Goal: Information Seeking & Learning: Check status

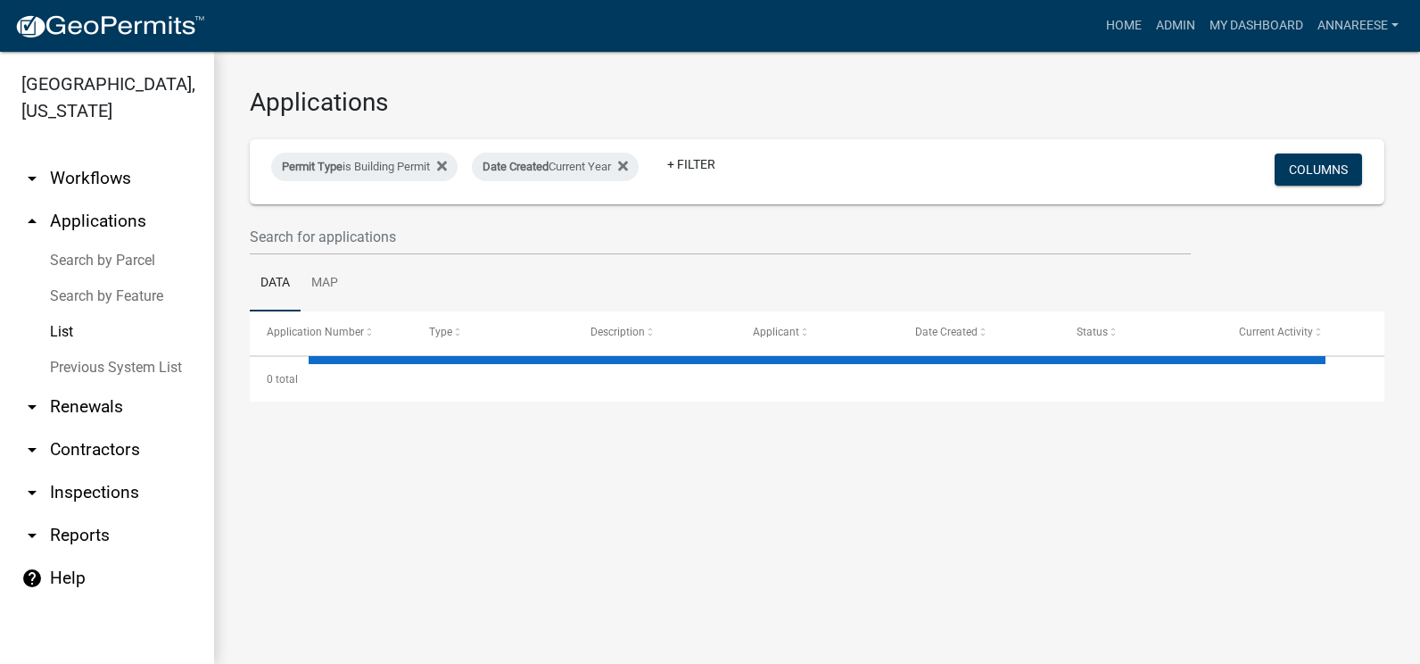
select select "3: 100"
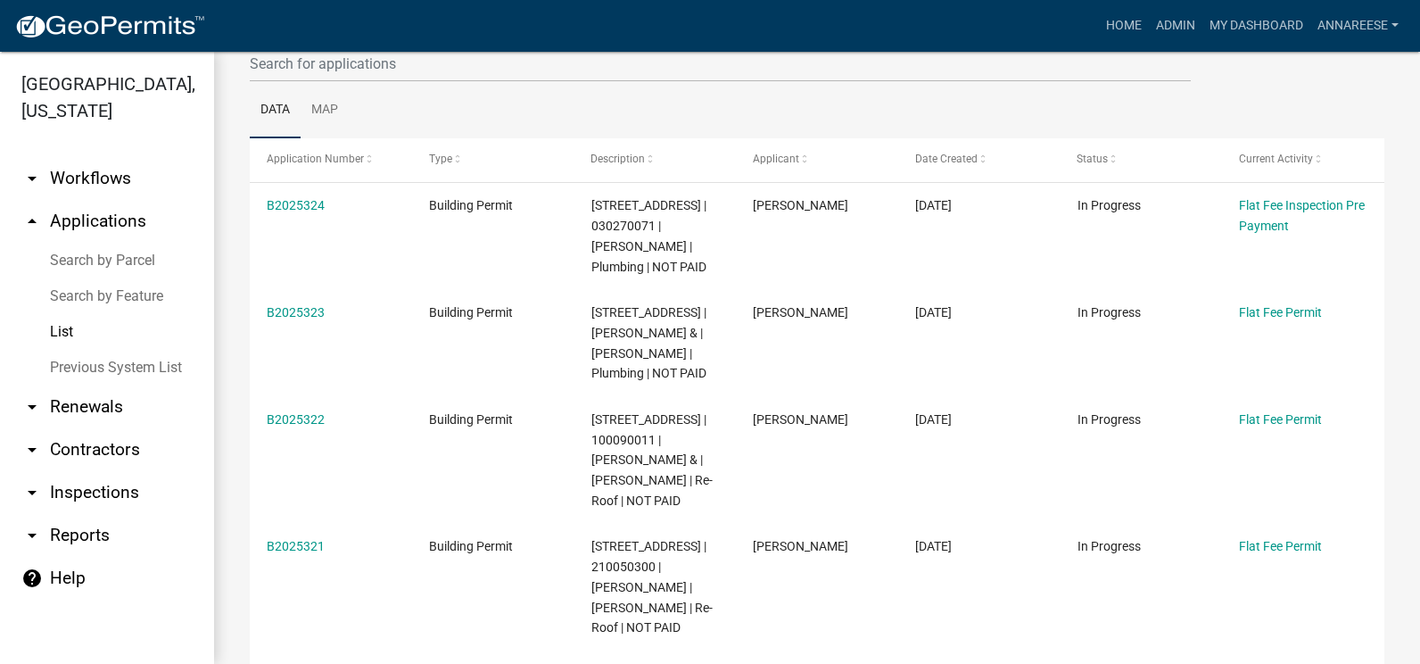
scroll to position [178, 0]
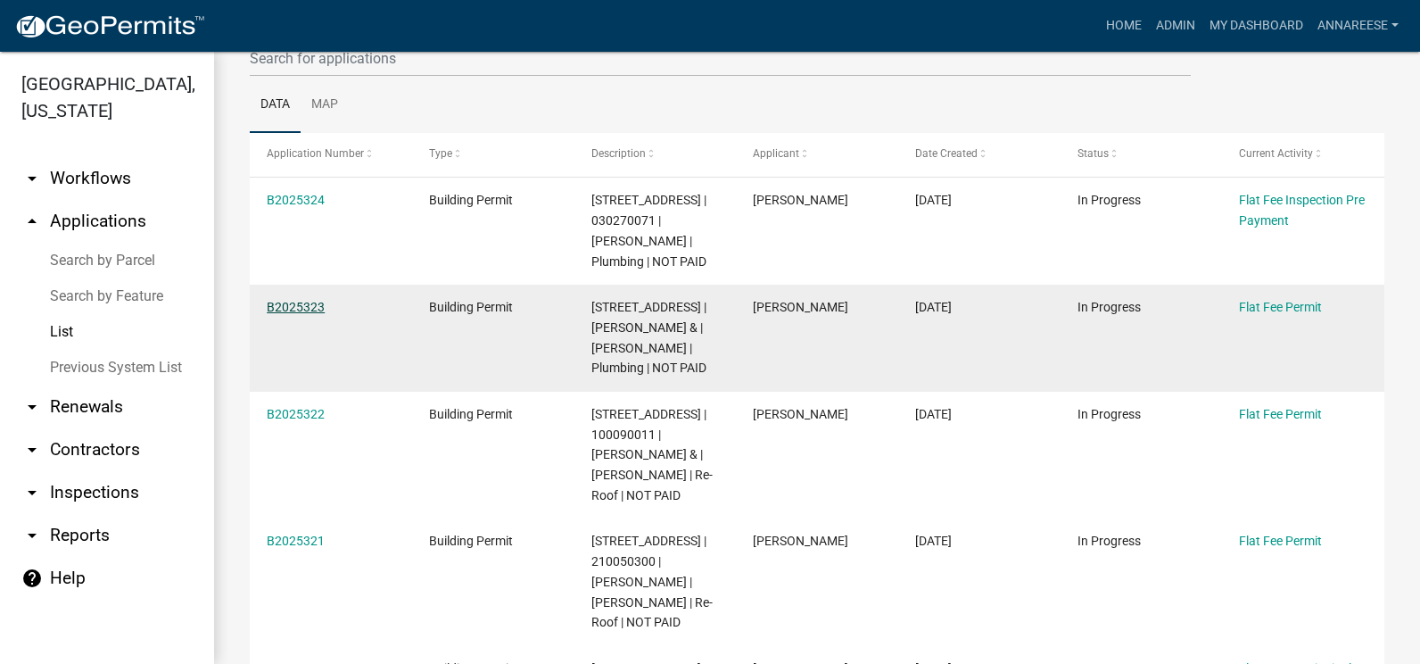
click at [298, 310] on link "B2025323" at bounding box center [296, 307] width 58 height 14
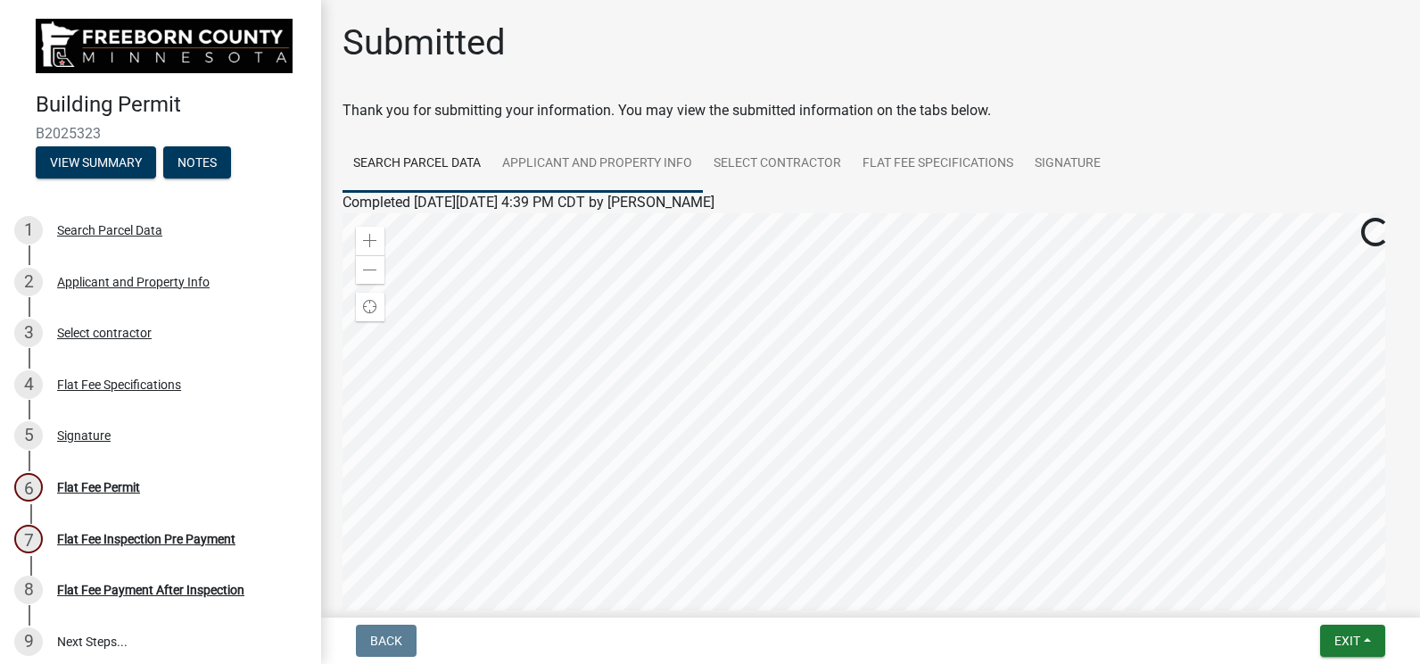
click at [646, 150] on link "Applicant and Property Info" at bounding box center [596, 164] width 211 height 57
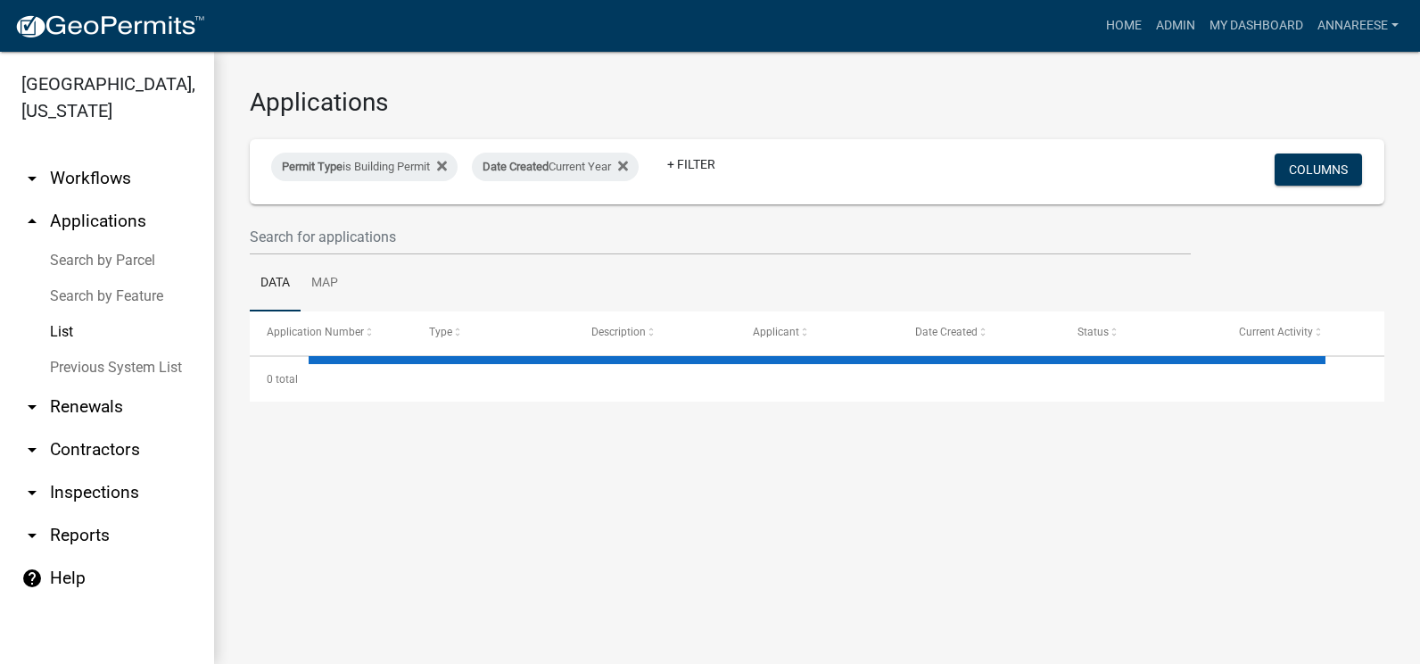
select select "3: 100"
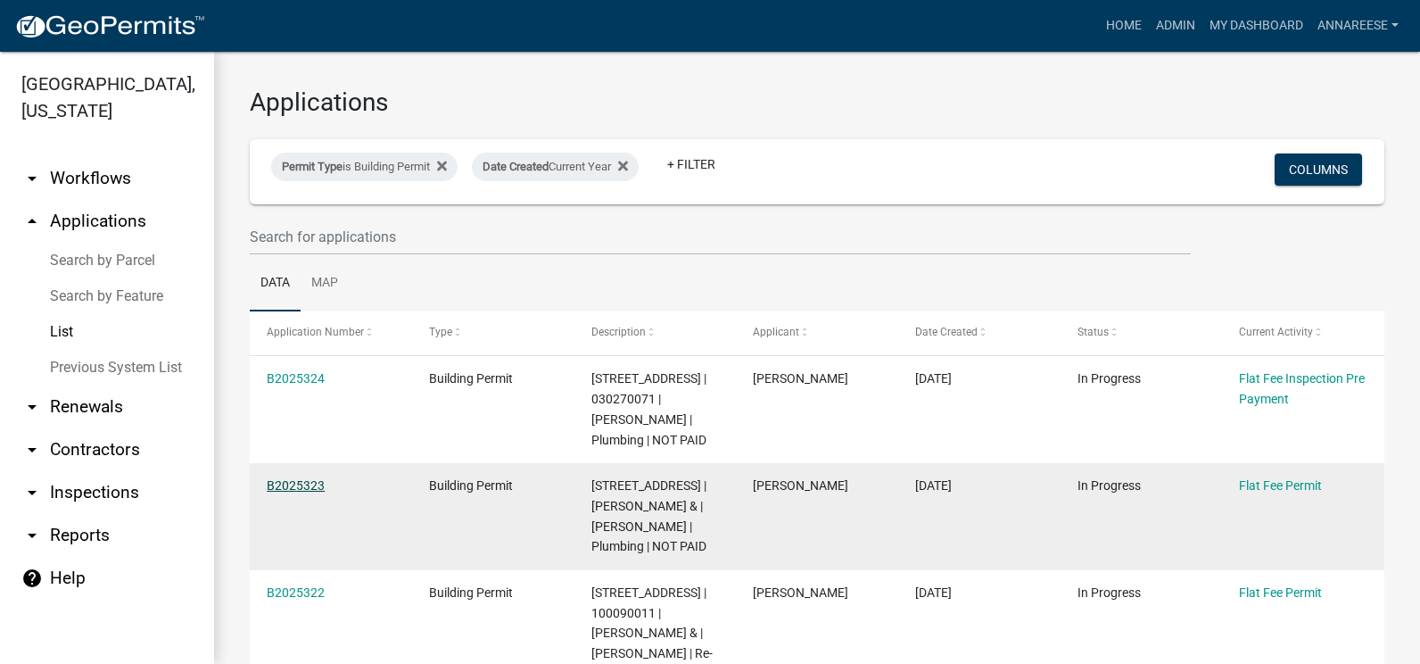
click at [313, 483] on link "B2025323" at bounding box center [296, 485] width 58 height 14
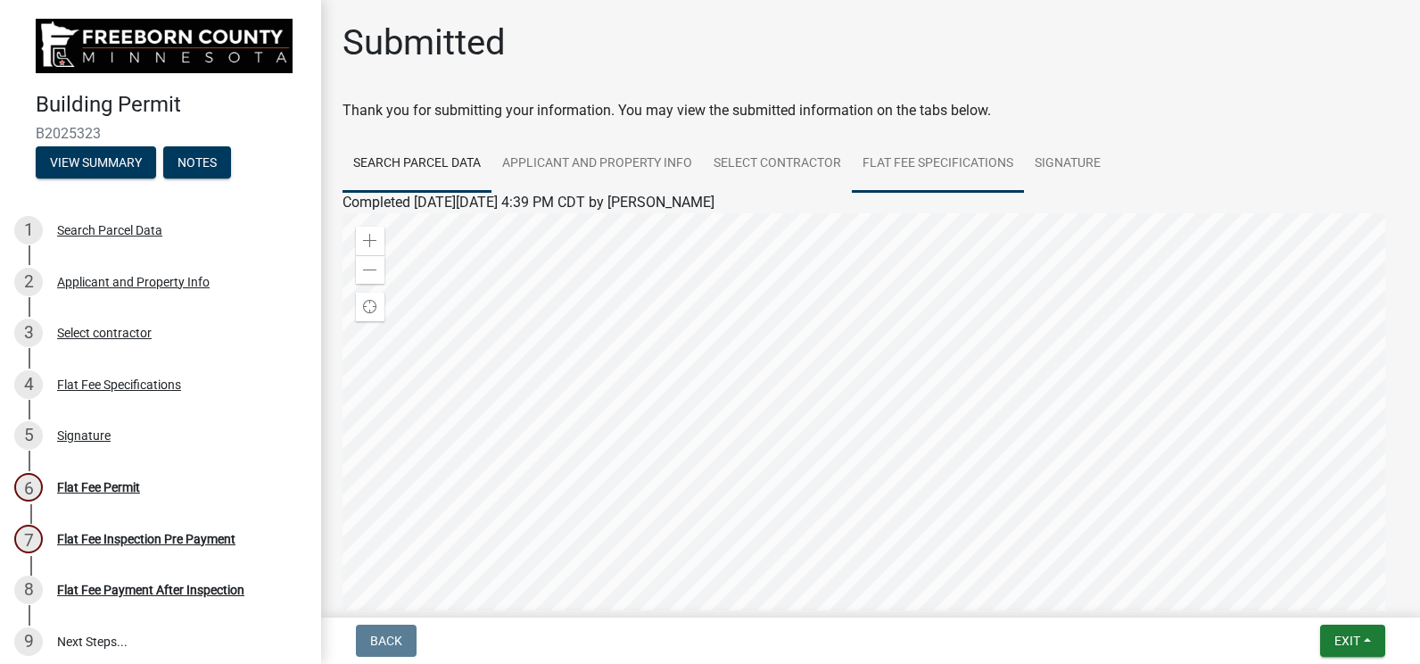
click at [911, 169] on link "Flat Fee Specifications" at bounding box center [938, 164] width 172 height 57
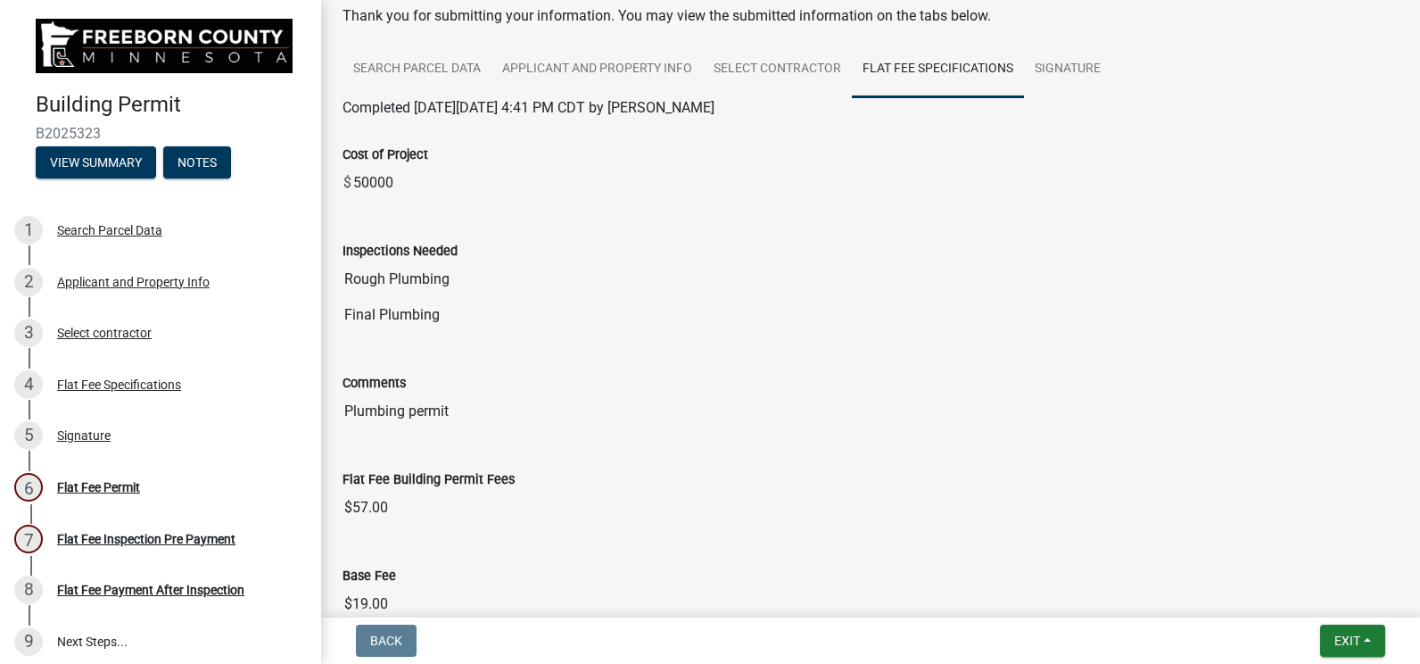
scroll to position [89, 0]
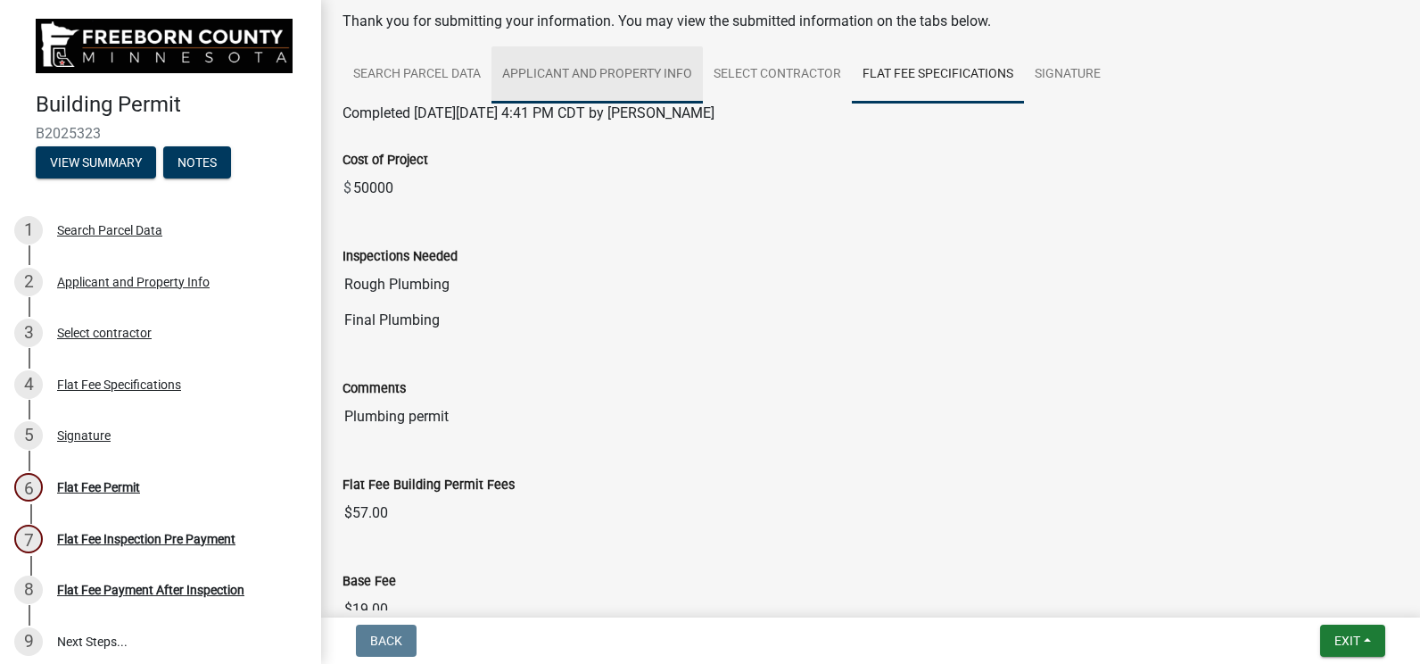
click at [642, 88] on link "Applicant and Property Info" at bounding box center [596, 74] width 211 height 57
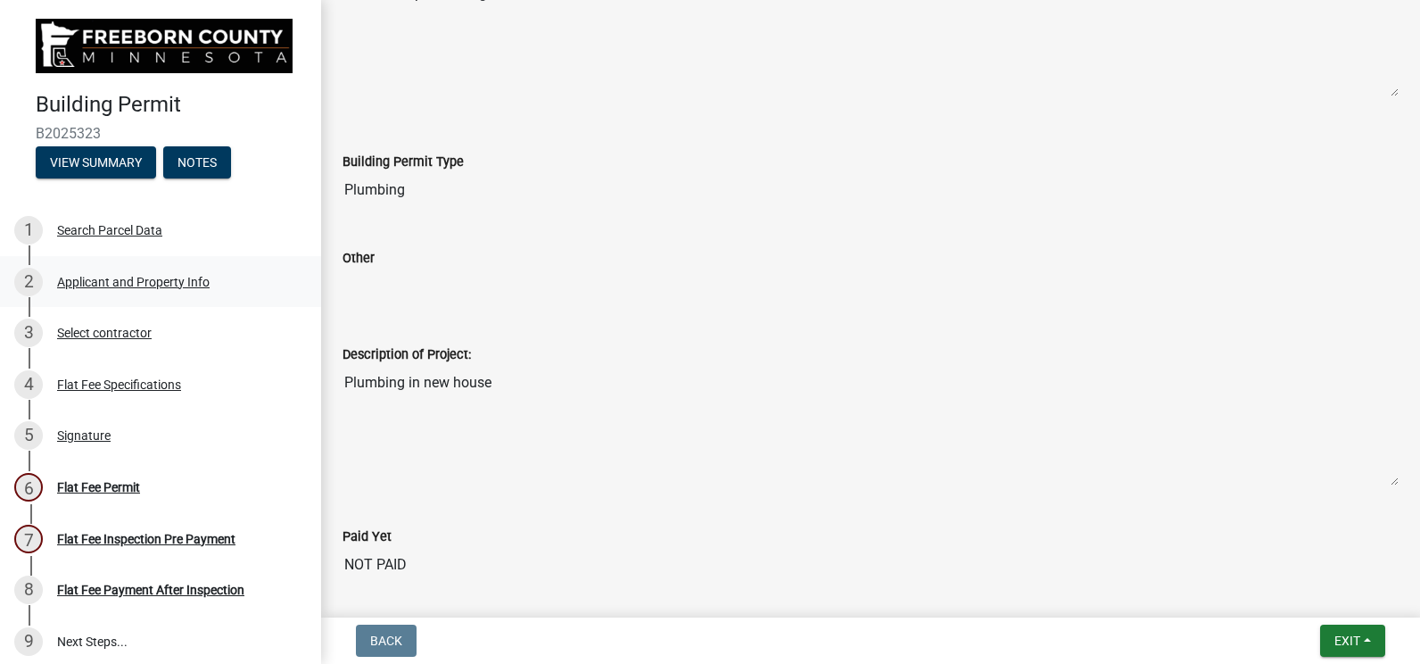
scroll to position [871, 0]
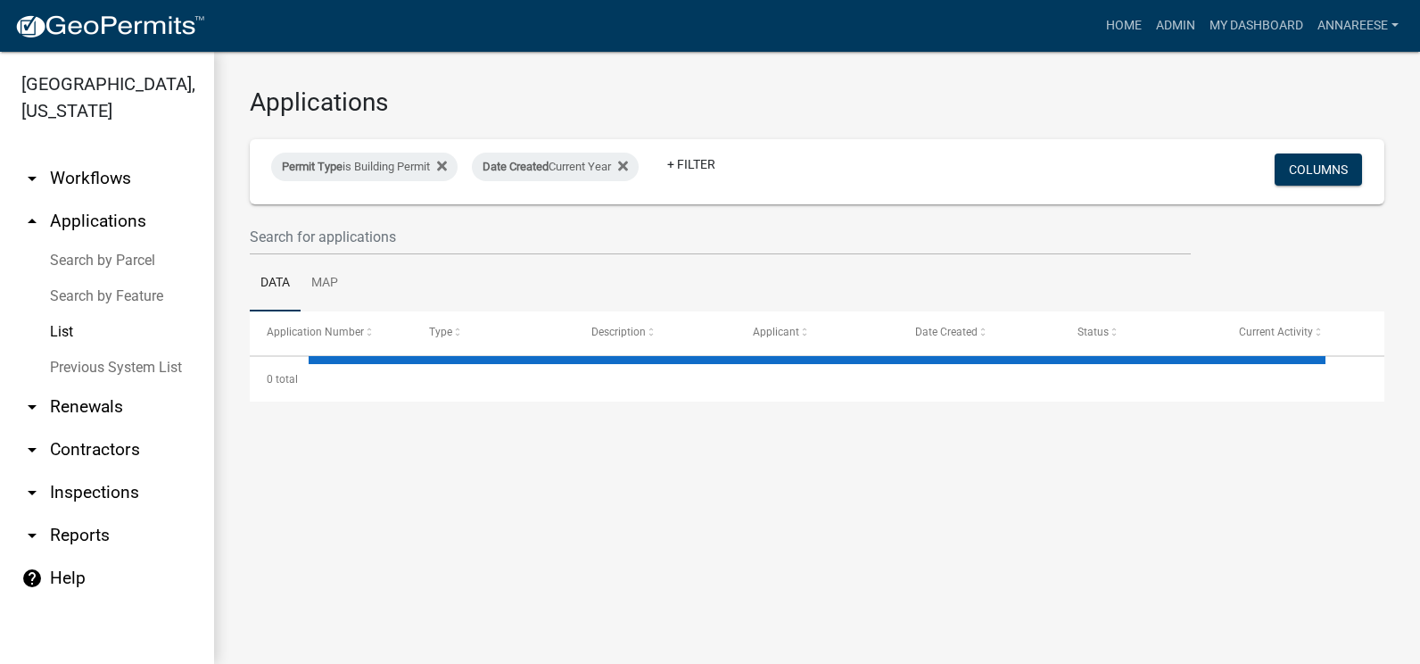
select select "3: 100"
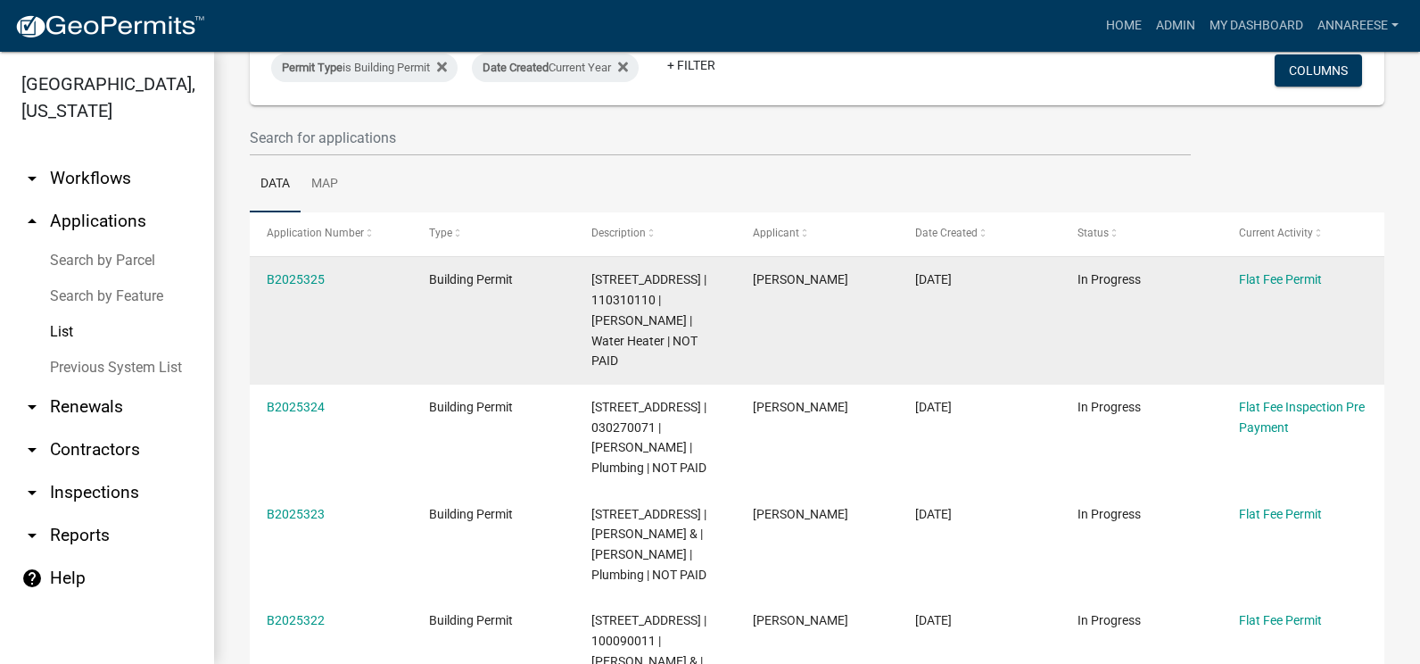
scroll to position [178, 0]
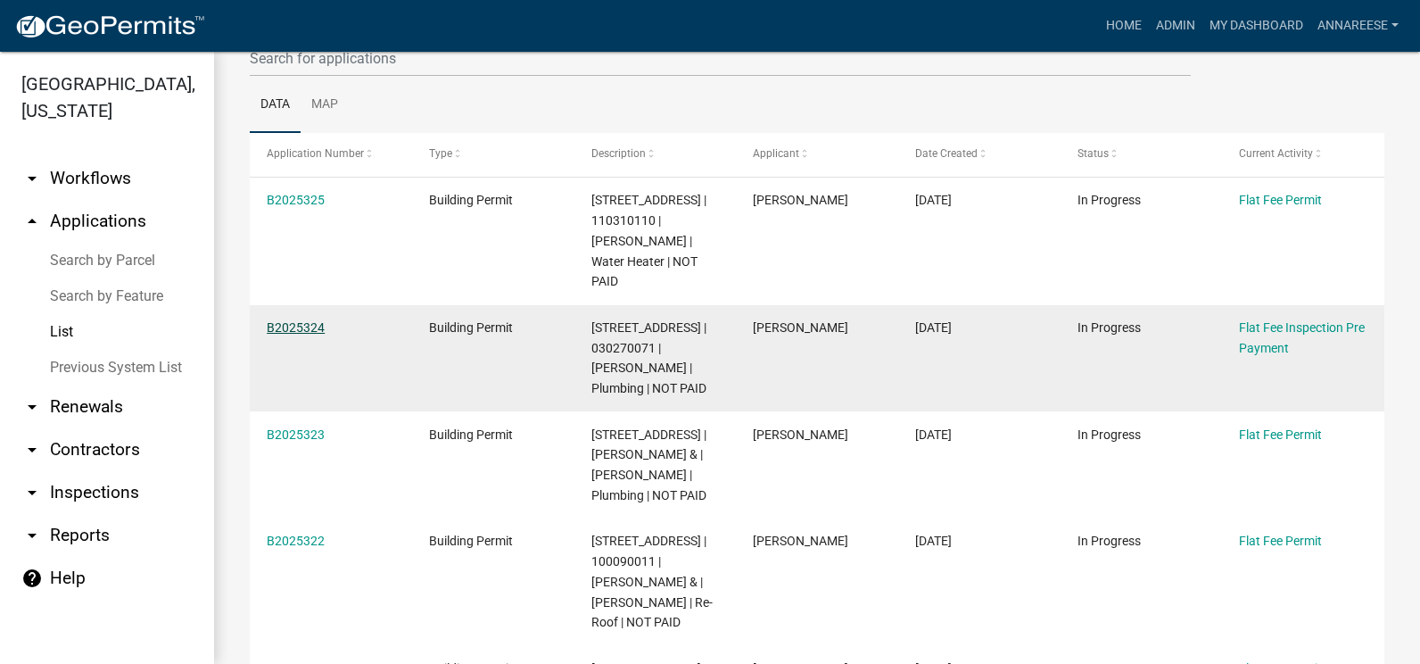
click at [298, 320] on link "B2025324" at bounding box center [296, 327] width 58 height 14
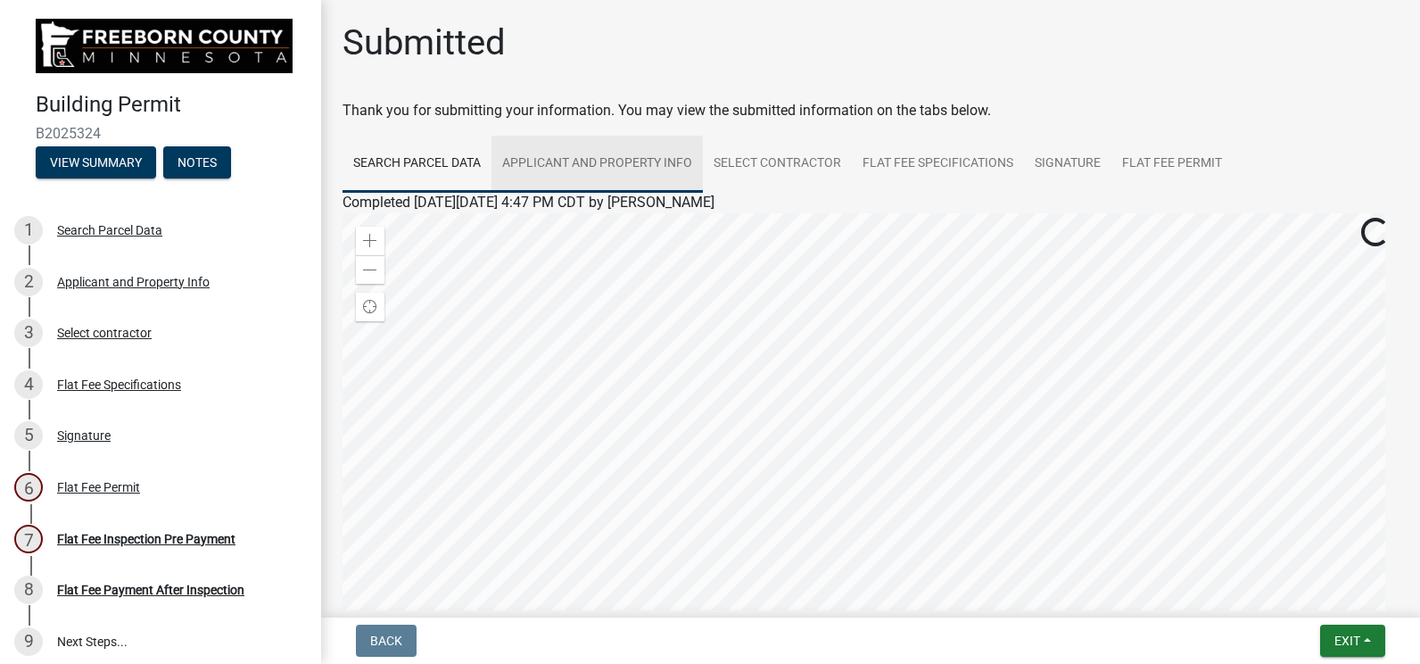
click at [605, 151] on link "Applicant and Property Info" at bounding box center [596, 164] width 211 height 57
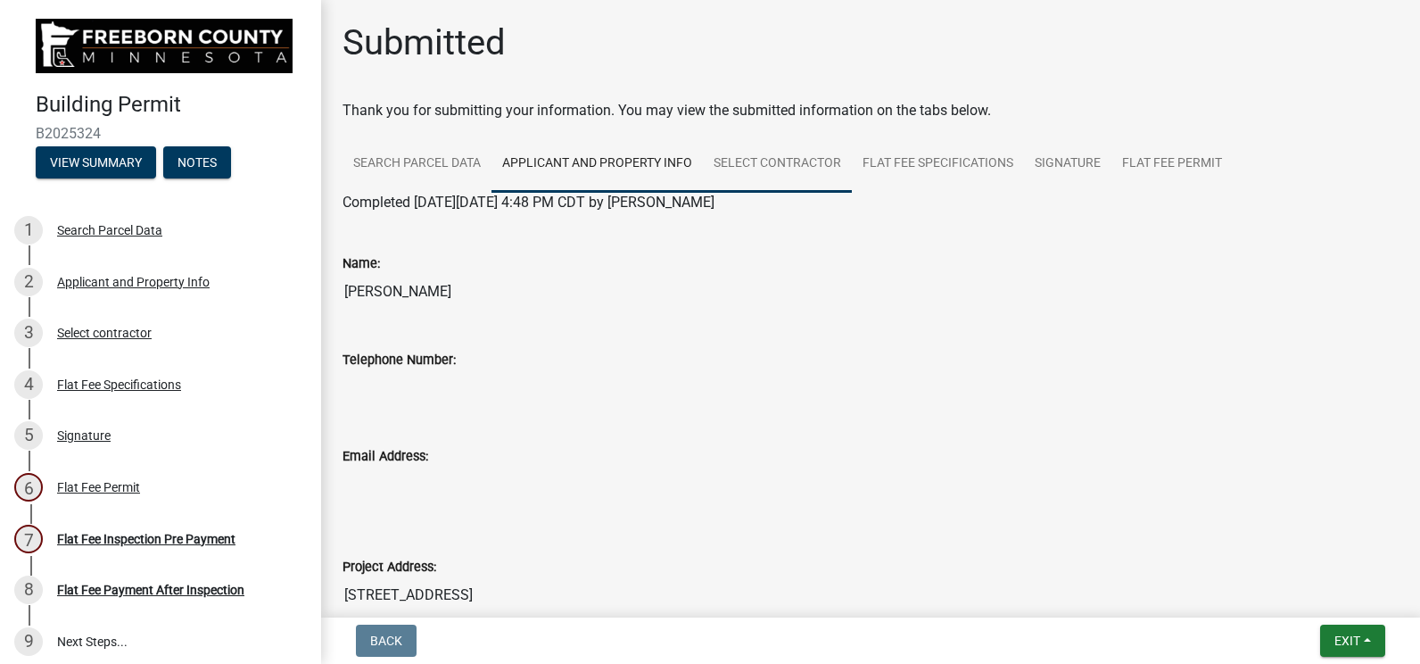
click at [778, 163] on link "Select contractor" at bounding box center [777, 164] width 149 height 57
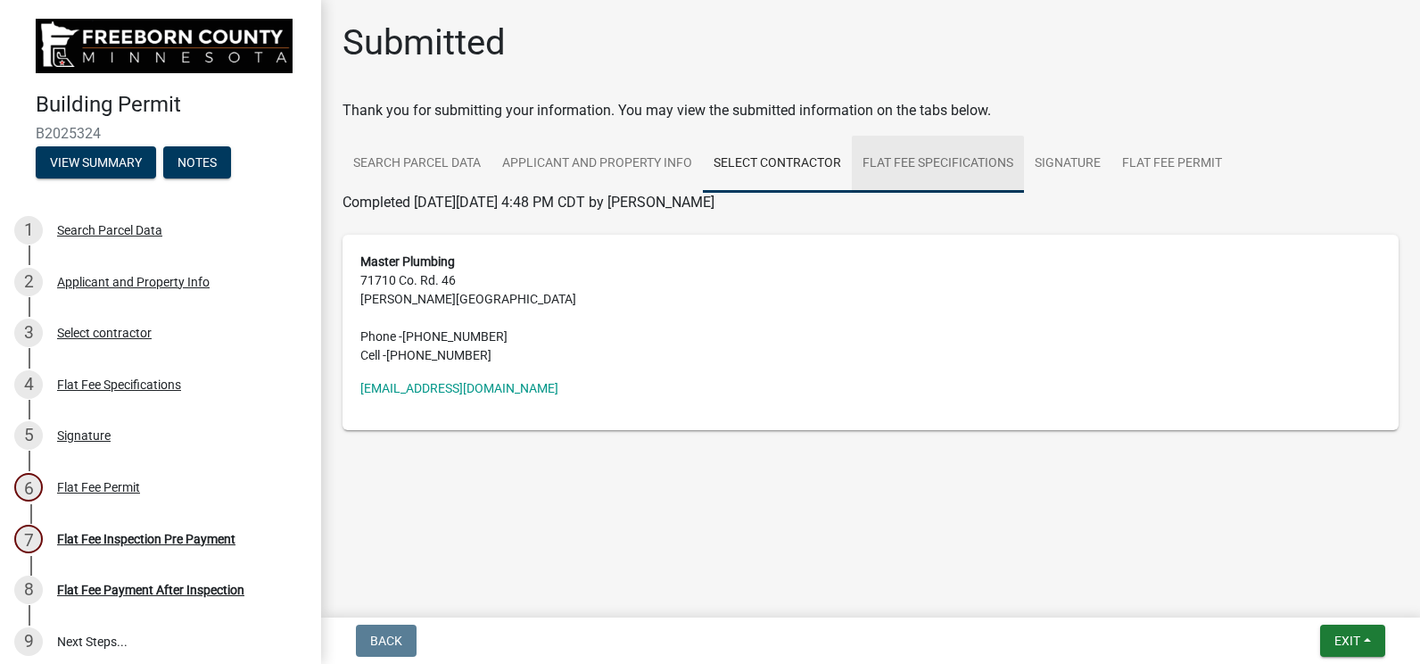
click at [930, 168] on link "Flat Fee Specifications" at bounding box center [938, 164] width 172 height 57
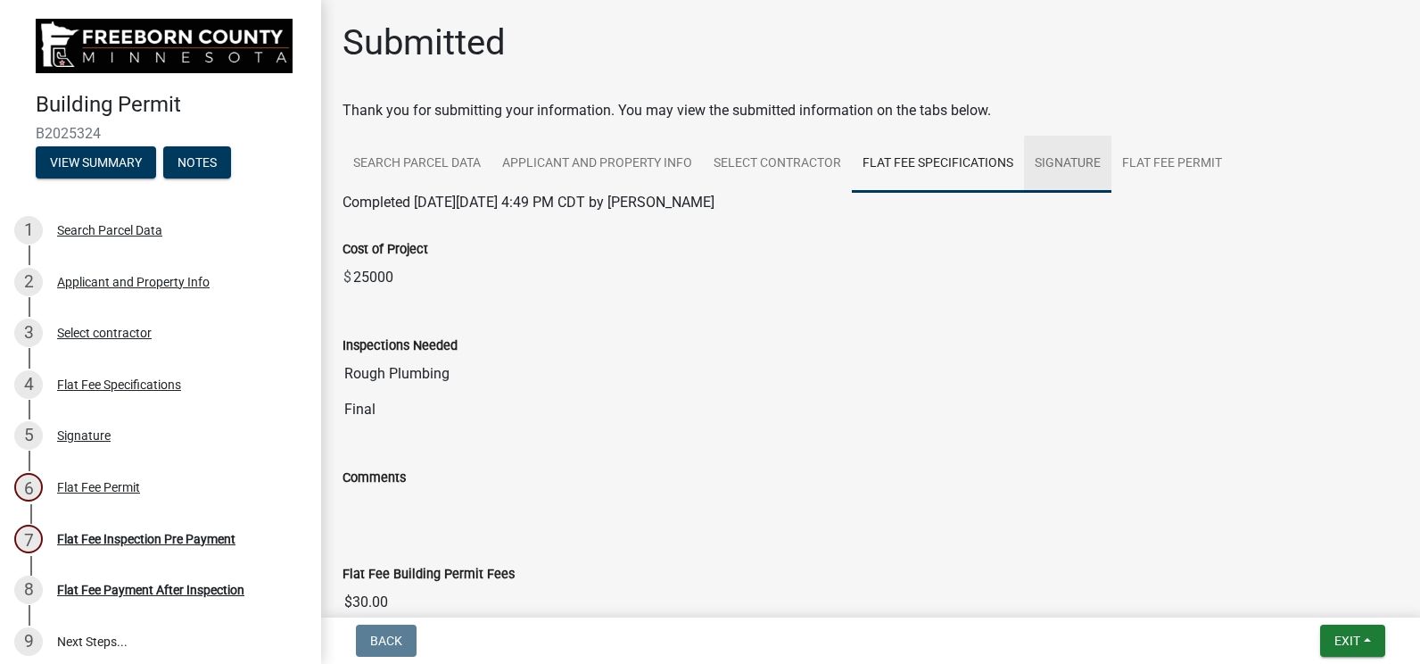
click at [1106, 169] on link "Signature" at bounding box center [1067, 164] width 87 height 57
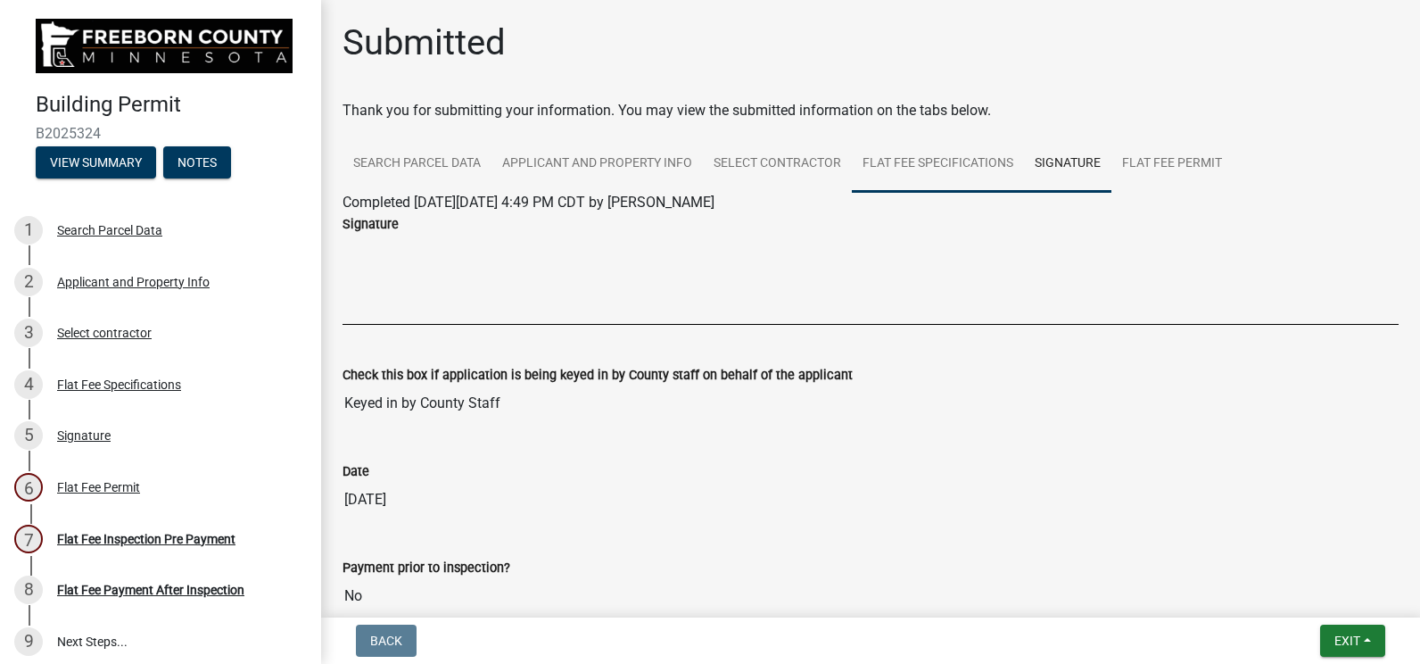
click at [994, 161] on link "Flat Fee Specifications" at bounding box center [938, 164] width 172 height 57
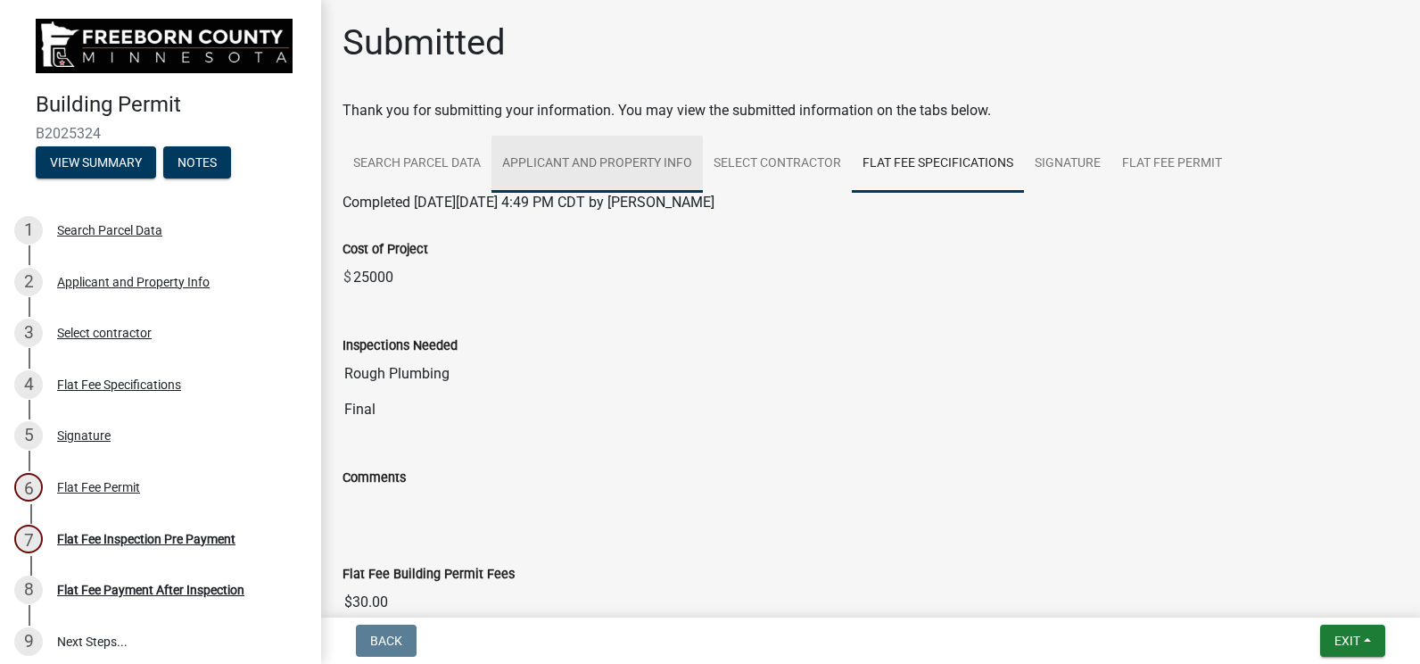
click at [611, 164] on link "Applicant and Property Info" at bounding box center [596, 164] width 211 height 57
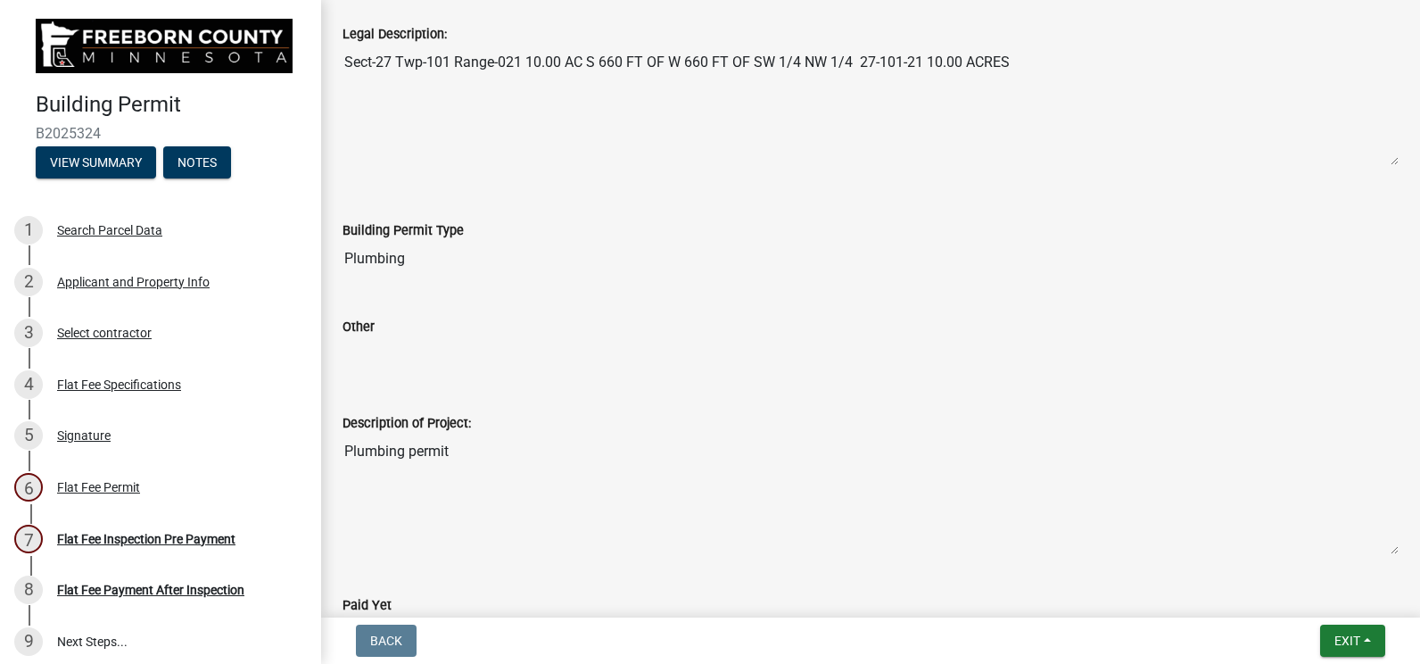
scroll to position [693, 0]
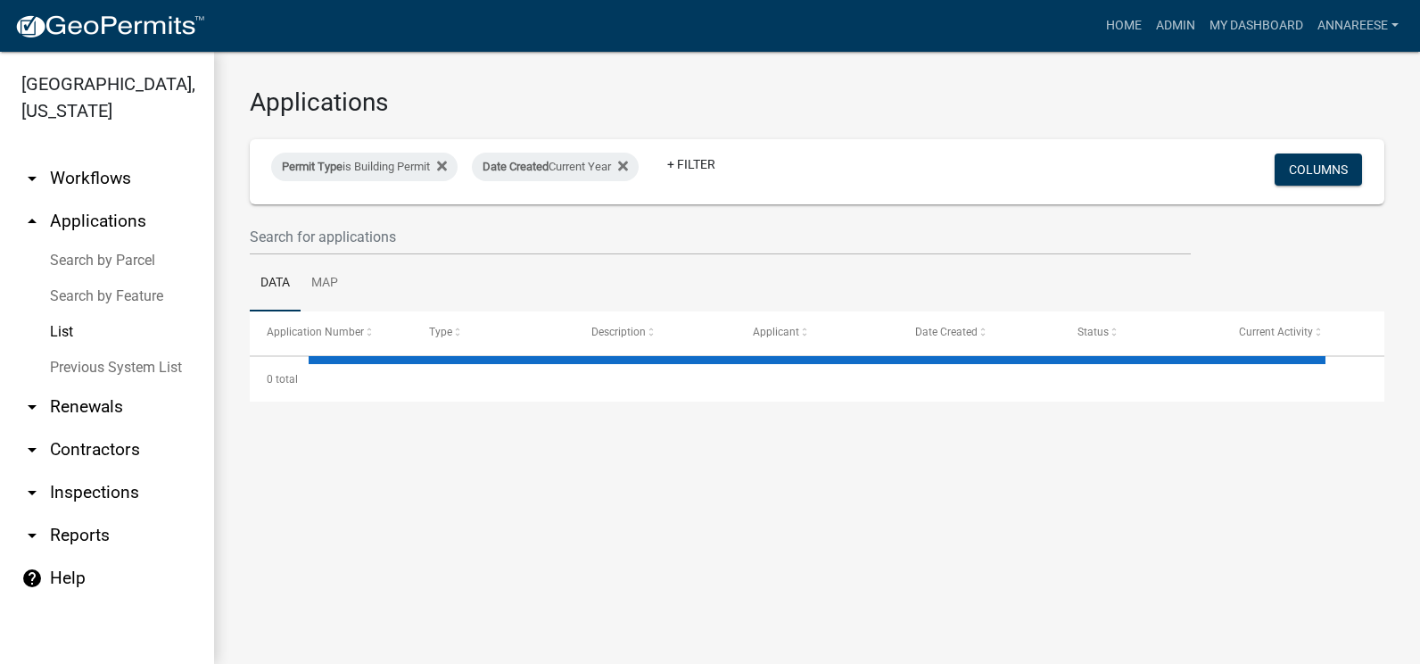
select select "3: 100"
